Goal: Information Seeking & Learning: Learn about a topic

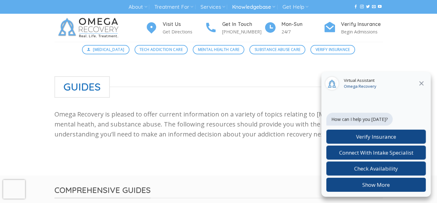
click at [421, 81] on icon at bounding box center [421, 84] width 8 height 8
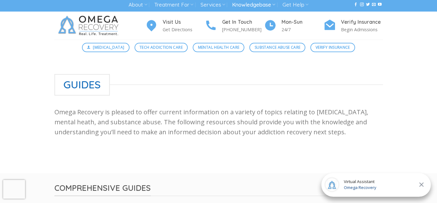
scroll to position [3, 0]
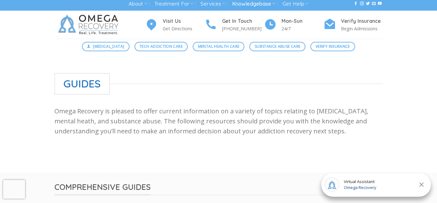
click at [360, 116] on p "Omega Recovery is pleased to offer current information on a variety of topics r…" at bounding box center [218, 121] width 328 height 30
click at [360, 112] on p "Omega Recovery is pleased to offer current information on a variety of topics r…" at bounding box center [218, 121] width 328 height 30
click at [394, 100] on div "Guides Omega Recovery is pleased to offer current information on a variety of t…" at bounding box center [218, 113] width 437 height 81
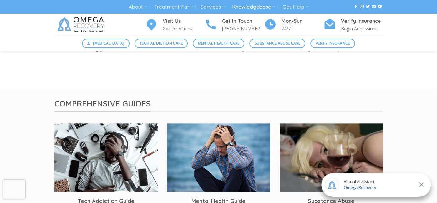
scroll to position [0, 0]
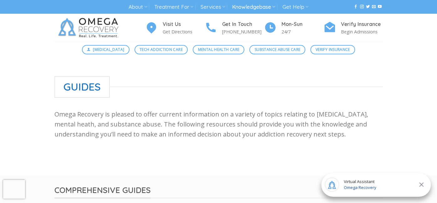
click at [90, 27] on img at bounding box center [89, 28] width 70 height 28
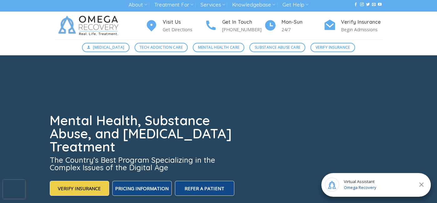
scroll to position [3, 0]
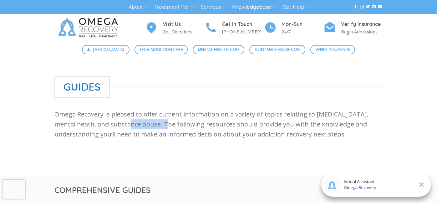
drag, startPoint x: 110, startPoint y: 125, endPoint x: 158, endPoint y: 124, distance: 48.2
click at [158, 124] on p "Omega Recovery is pleased to offer current information on a variety of topics r…" at bounding box center [218, 124] width 328 height 30
click at [157, 125] on p "Omega Recovery is pleased to offer current information on a variety of topics r…" at bounding box center [218, 124] width 328 height 30
drag, startPoint x: 158, startPoint y: 123, endPoint x: 110, endPoint y: 124, distance: 47.2
click at [110, 124] on p "Omega Recovery is pleased to offer current information on a variety of topics r…" at bounding box center [218, 124] width 328 height 30
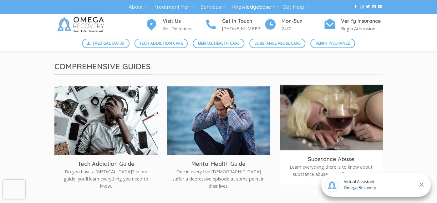
scroll to position [130, 0]
